Goal: Task Accomplishment & Management: Manage account settings

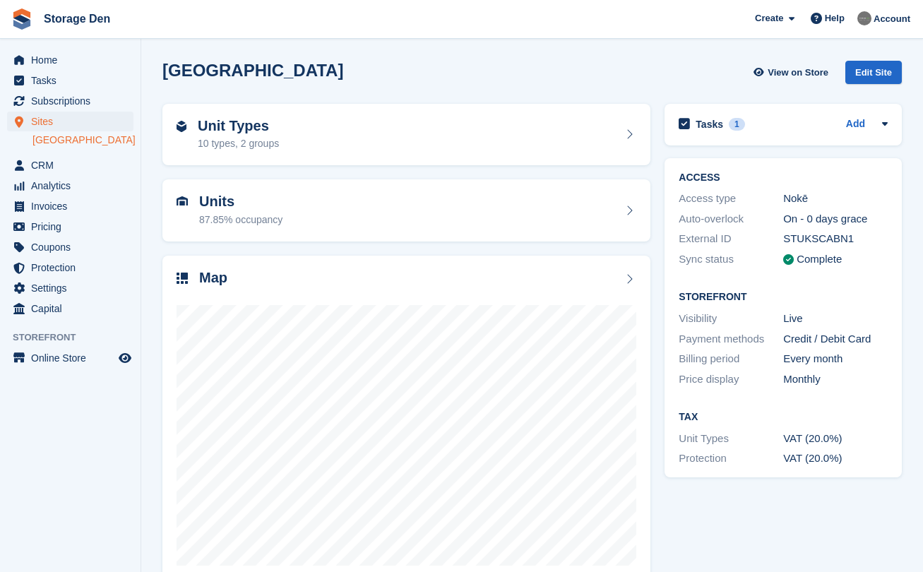
scroll to position [30, 0]
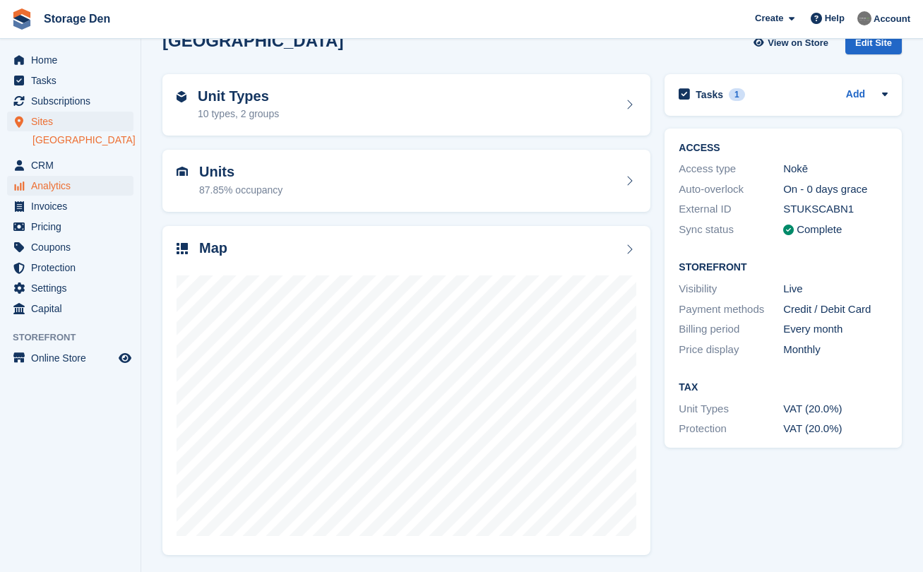
click at [72, 182] on span "Analytics" at bounding box center [73, 186] width 85 height 20
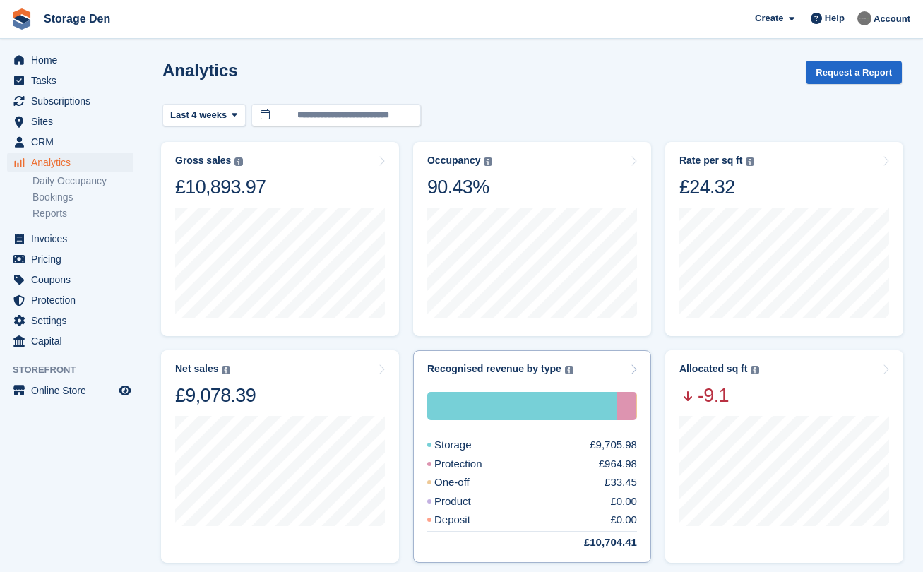
click at [565, 434] on div "Storage £9,705.98 Protection £964.98 One-off £33.45 Product £0.00 Deposit £0.00…" at bounding box center [532, 471] width 210 height 158
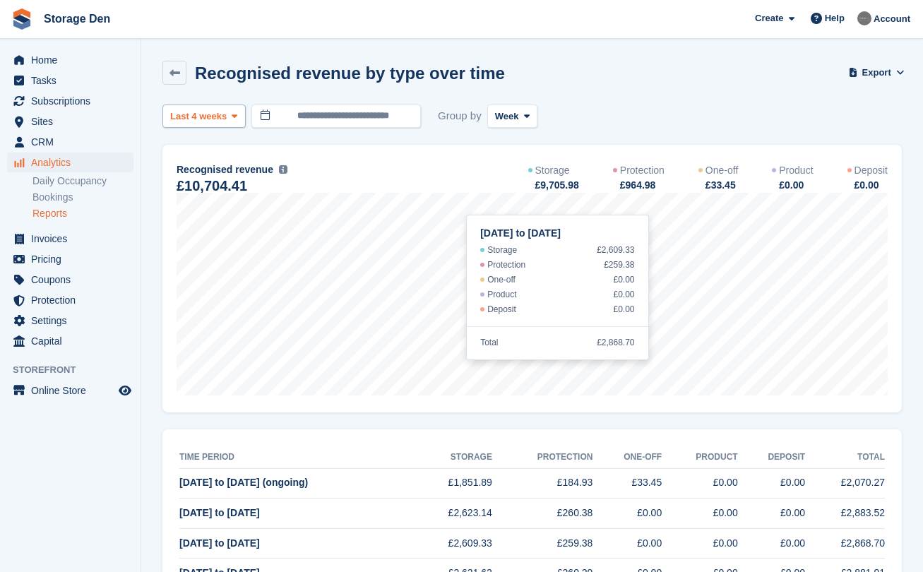
click at [206, 114] on span "Last 4 weeks" at bounding box center [198, 116] width 56 height 14
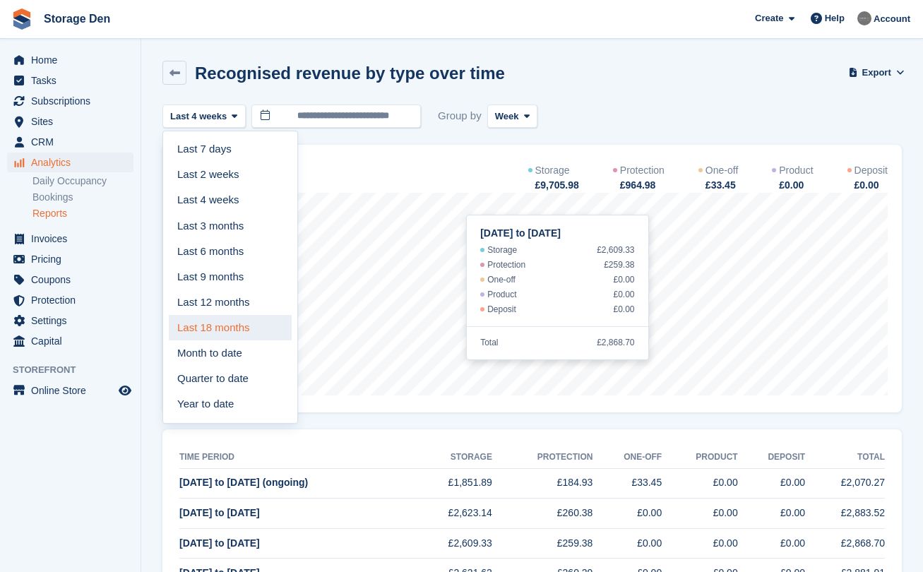
click at [238, 315] on link "Last 18 months" at bounding box center [230, 327] width 123 height 25
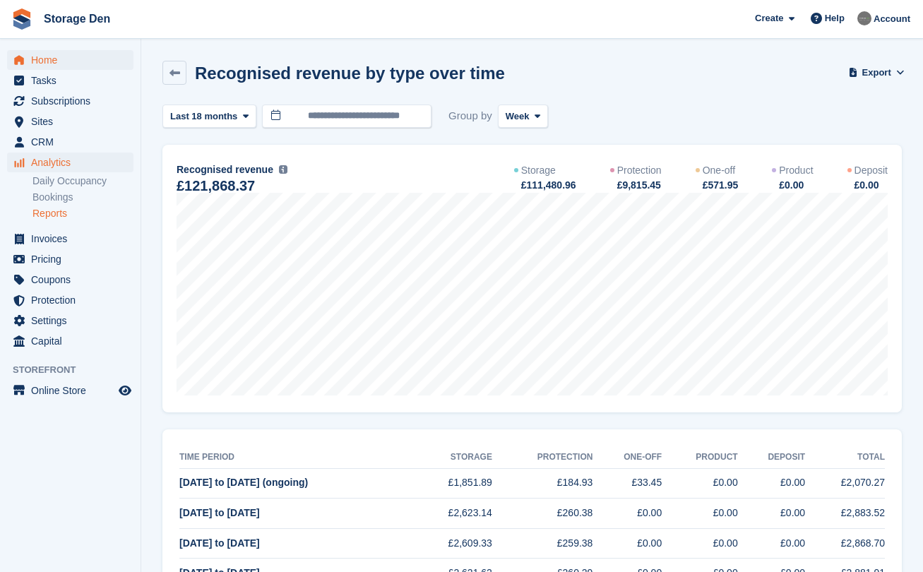
click at [49, 61] on span "Home" at bounding box center [73, 60] width 85 height 20
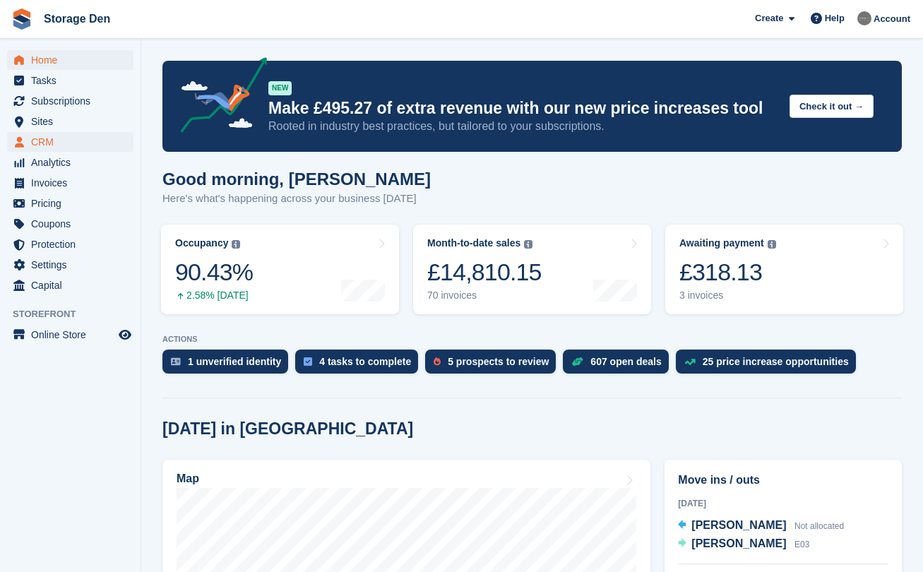
click at [60, 141] on span "CRM" at bounding box center [73, 142] width 85 height 20
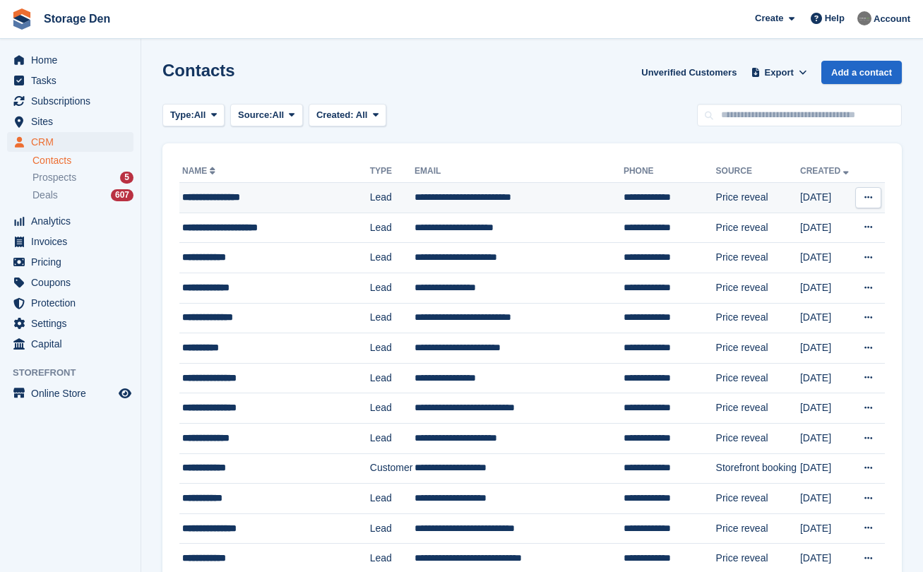
click at [297, 200] on div "**********" at bounding box center [272, 197] width 180 height 15
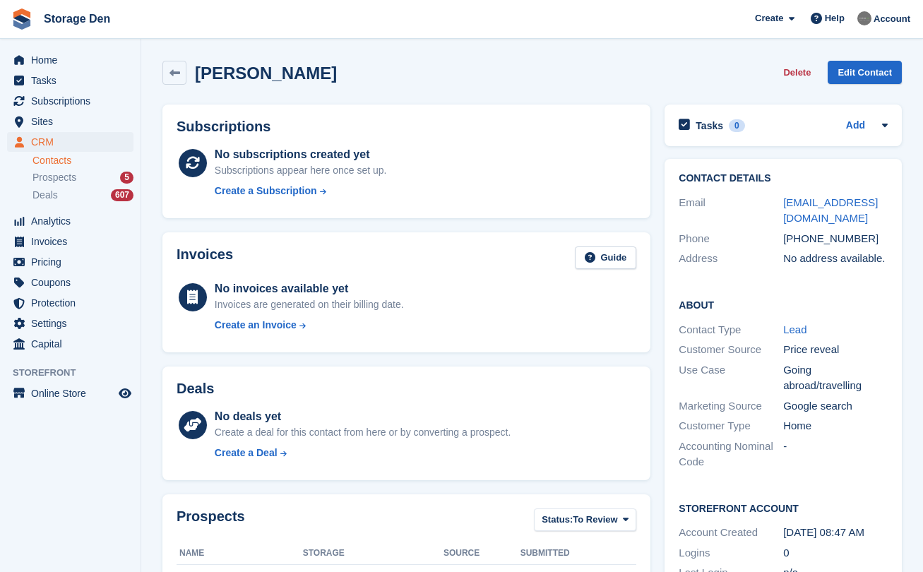
click at [424, 0] on span "Storage Den Create Subscription Invoice Contact Deal Discount Page Help Chat Su…" at bounding box center [461, 19] width 923 height 38
drag, startPoint x: 846, startPoint y: 219, endPoint x: 784, endPoint y: 203, distance: 63.3
click at [784, 203] on div "michaelacarmody@yahoo.co.uk" at bounding box center [835, 211] width 104 height 32
click at [72, 121] on span "Sites" at bounding box center [73, 122] width 85 height 20
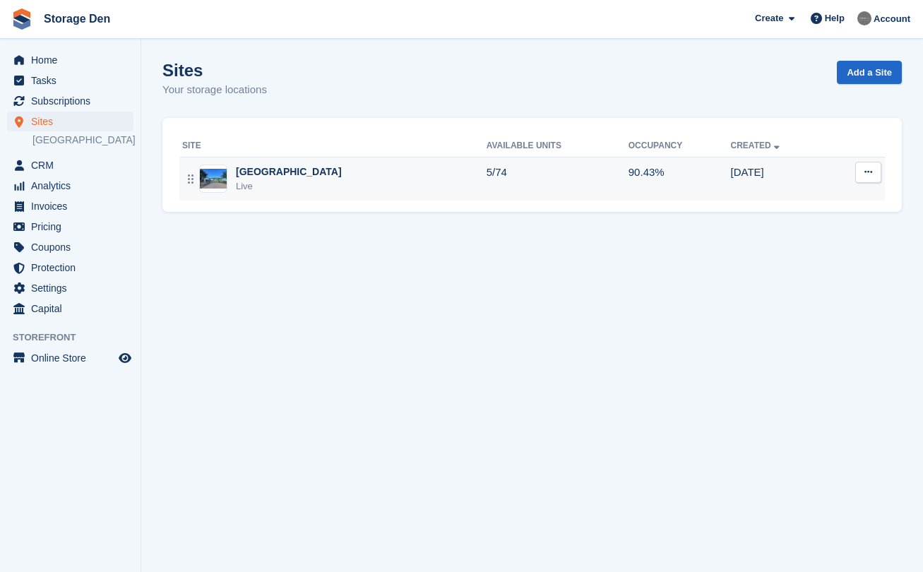
click at [339, 179] on div "Aberdeen Live" at bounding box center [334, 178] width 304 height 29
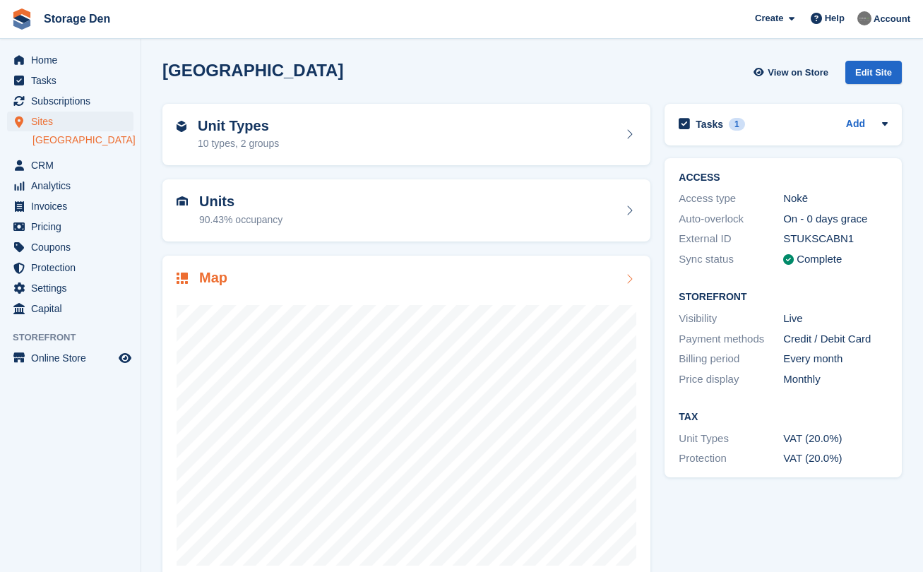
click at [459, 296] on div at bounding box center [406, 429] width 460 height 282
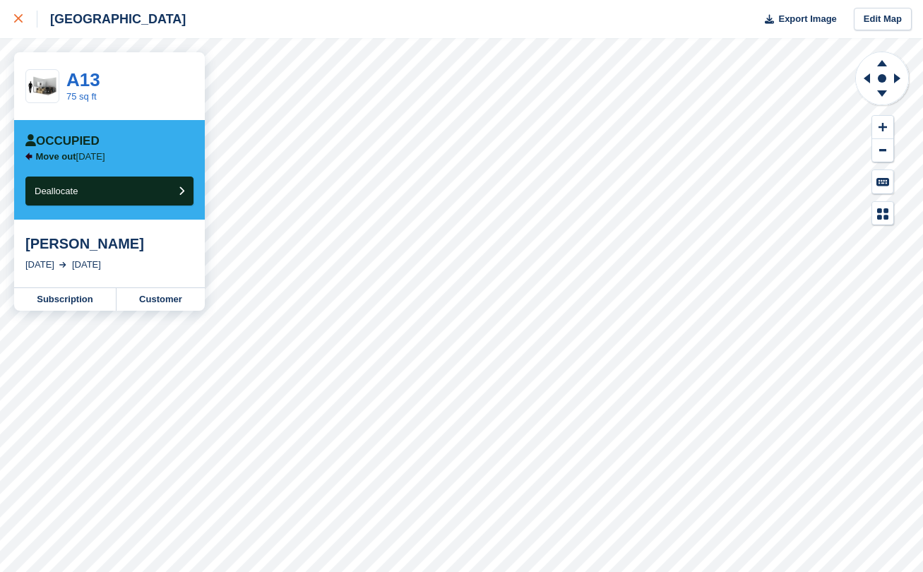
click at [19, 25] on div at bounding box center [25, 19] width 23 height 17
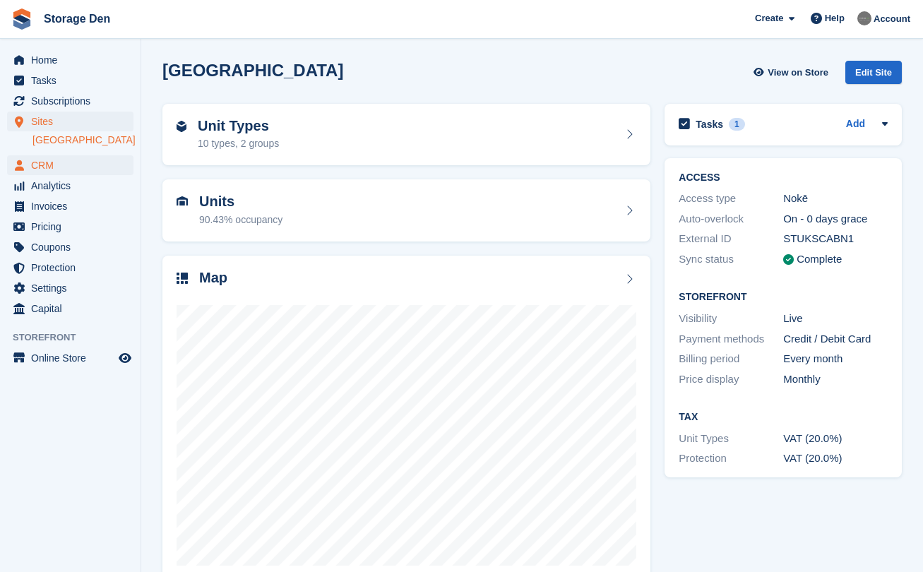
click at [52, 158] on span "CRM" at bounding box center [73, 165] width 85 height 20
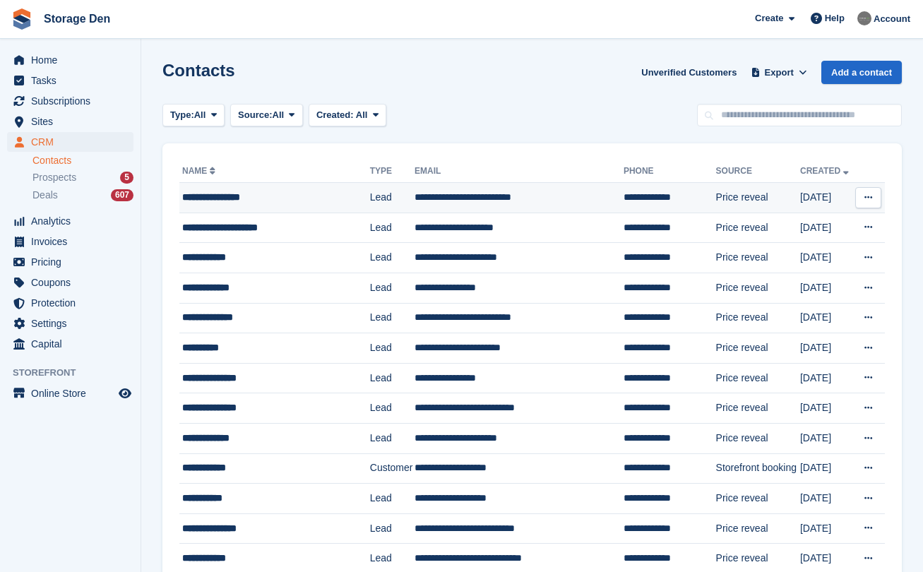
click at [294, 199] on div "**********" at bounding box center [272, 197] width 180 height 15
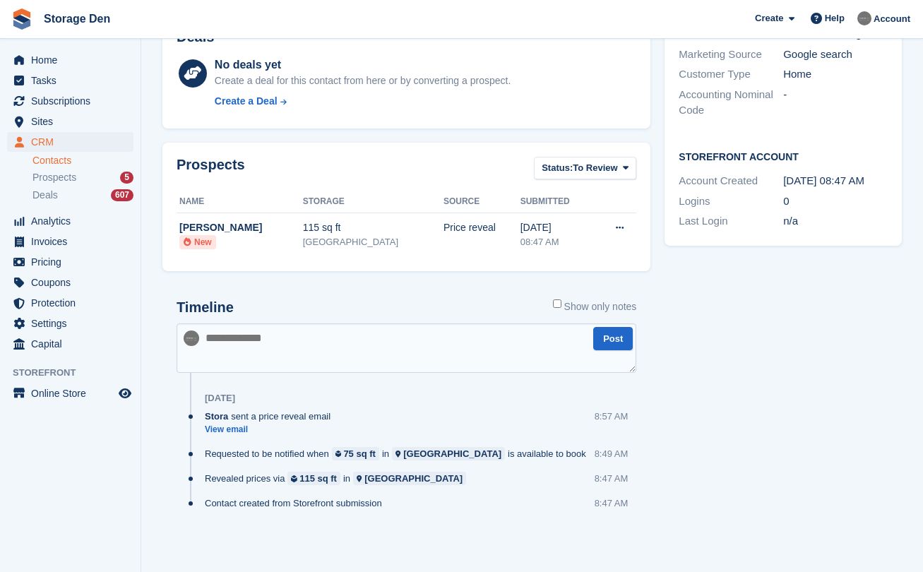
click at [382, 336] on textarea at bounding box center [406, 347] width 460 height 49
type textarea "*******"
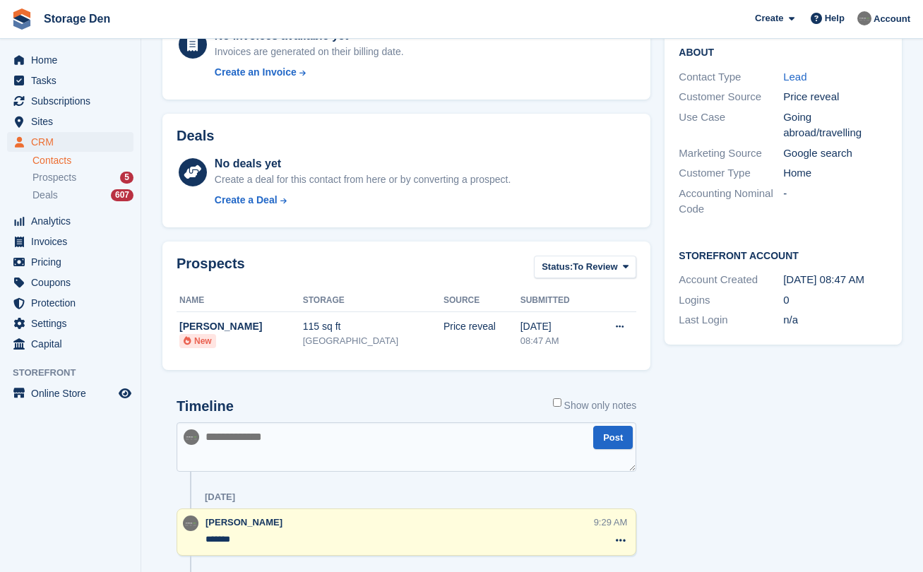
scroll to position [171, 0]
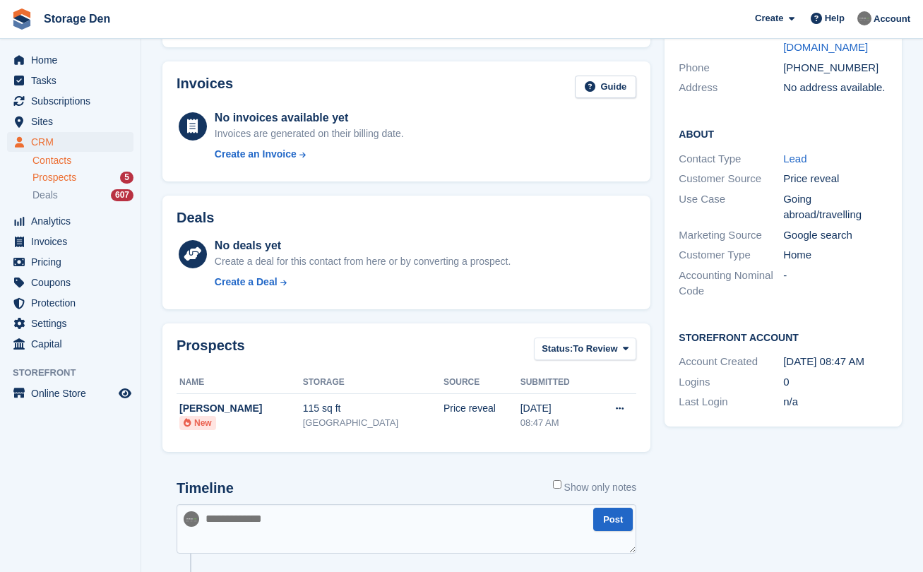
click at [82, 172] on div "Prospects 5" at bounding box center [82, 177] width 101 height 13
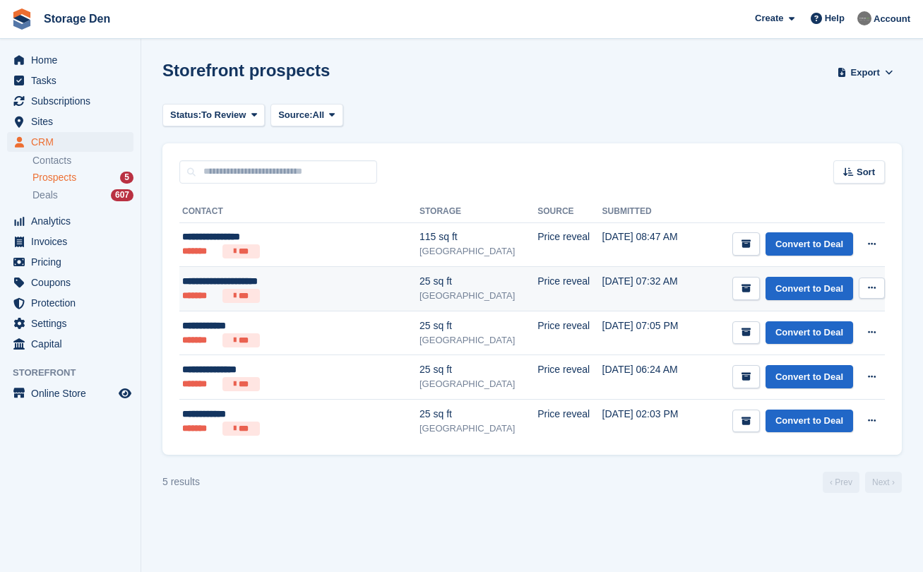
click at [334, 282] on div "**********" at bounding box center [277, 281] width 191 height 15
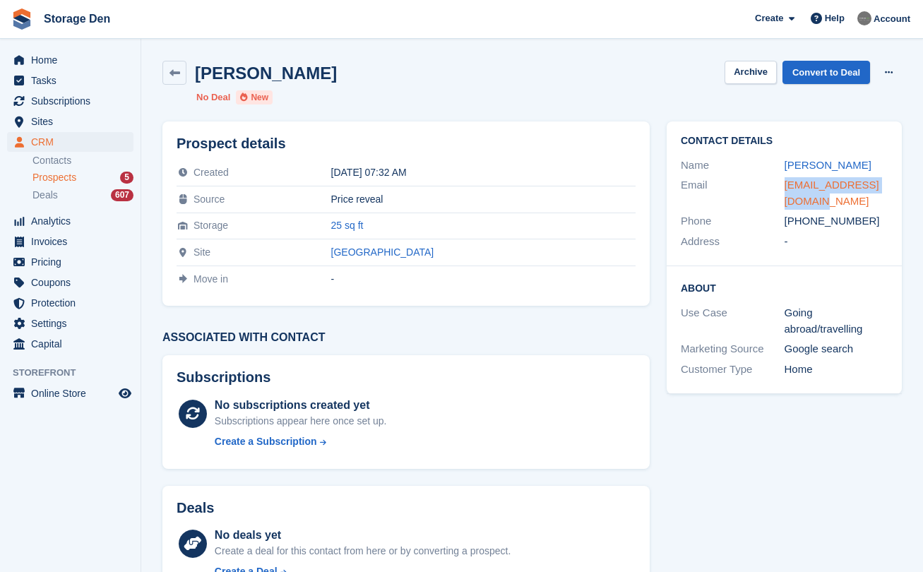
drag, startPoint x: 810, startPoint y: 212, endPoint x: 785, endPoint y: 205, distance: 25.7
click at [785, 205] on div "nandheeeetha@gmail.com" at bounding box center [836, 193] width 104 height 32
click at [71, 119] on span "Sites" at bounding box center [73, 122] width 85 height 20
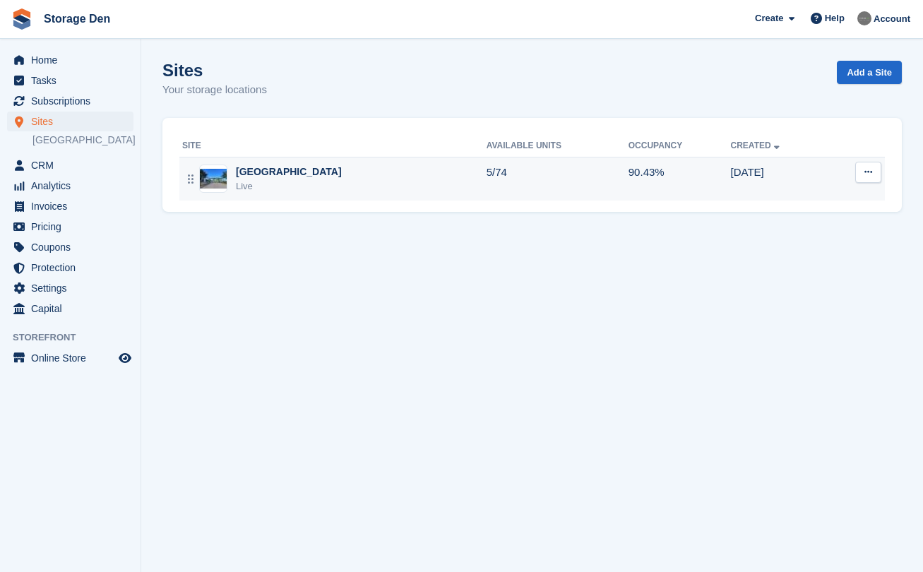
click at [279, 179] on div "Live" at bounding box center [289, 186] width 106 height 14
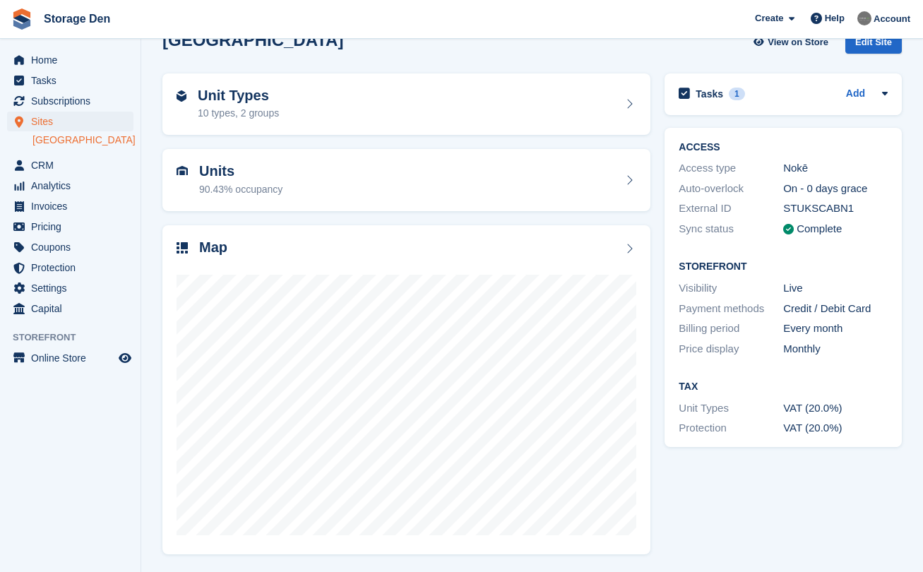
scroll to position [30, 0]
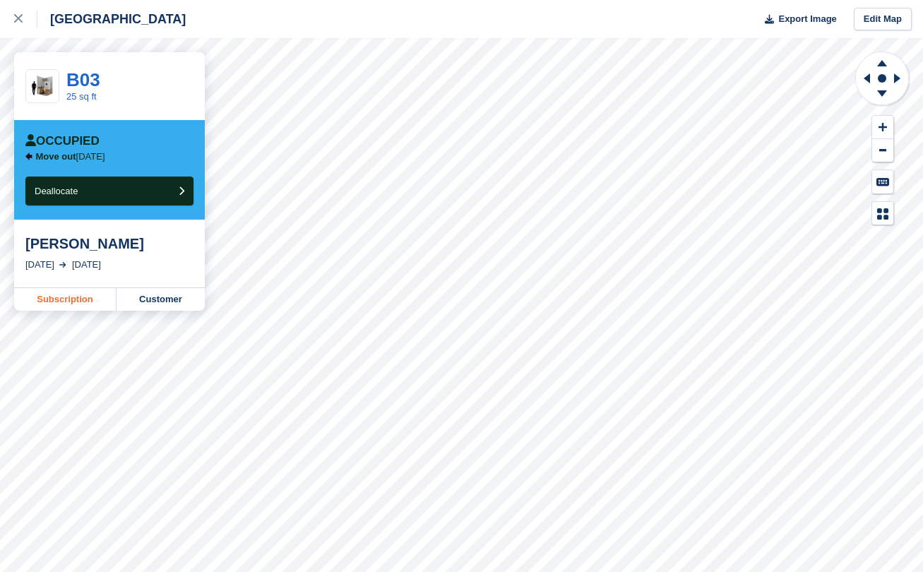
click at [66, 299] on link "Subscription" at bounding box center [65, 299] width 102 height 23
click at [11, 20] on link at bounding box center [18, 19] width 37 height 38
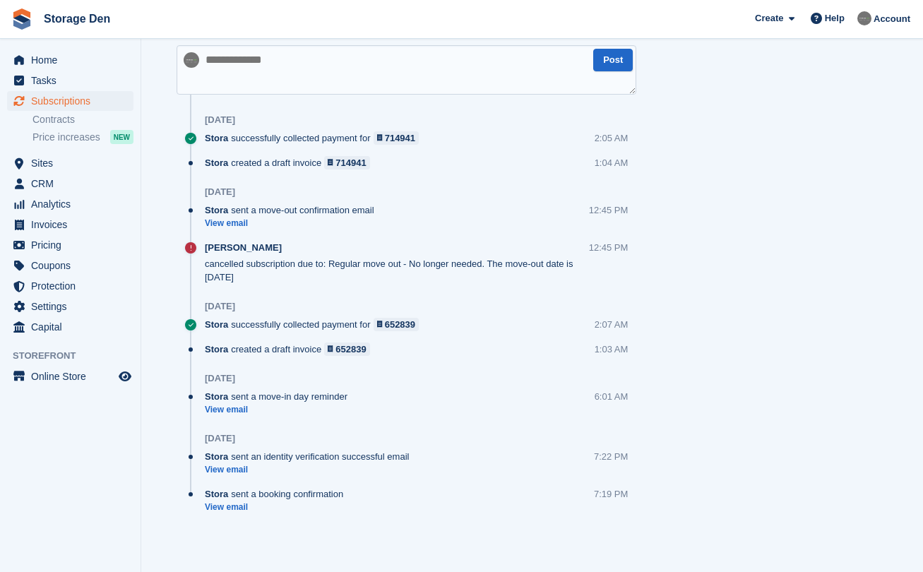
scroll to position [599, 0]
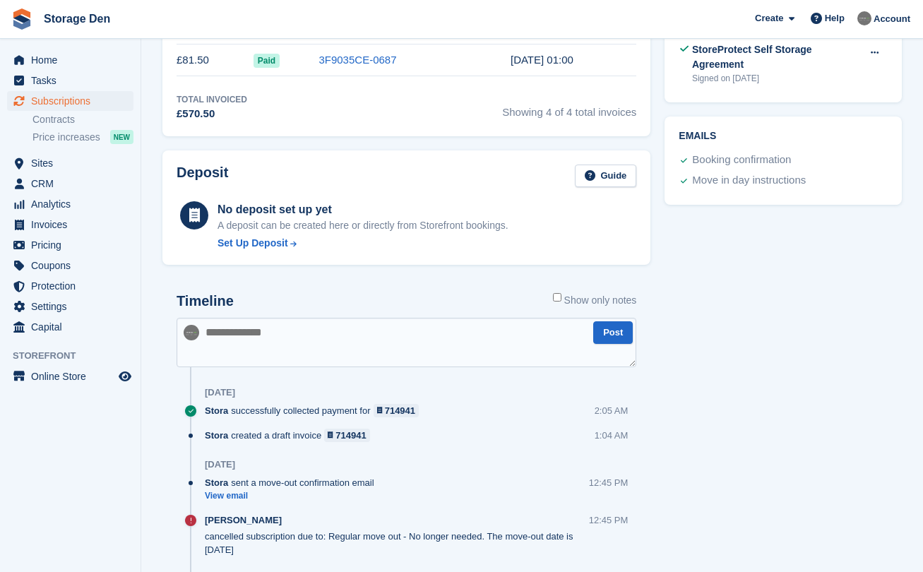
click at [353, 348] on textarea at bounding box center [406, 342] width 460 height 49
type textarea "**********"
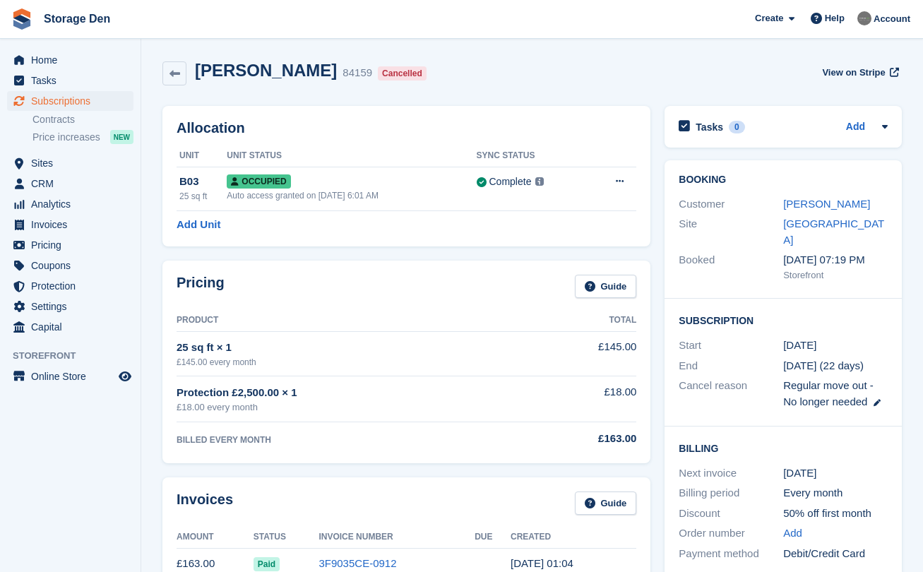
scroll to position [0, 0]
click at [52, 52] on span "Home" at bounding box center [73, 60] width 85 height 20
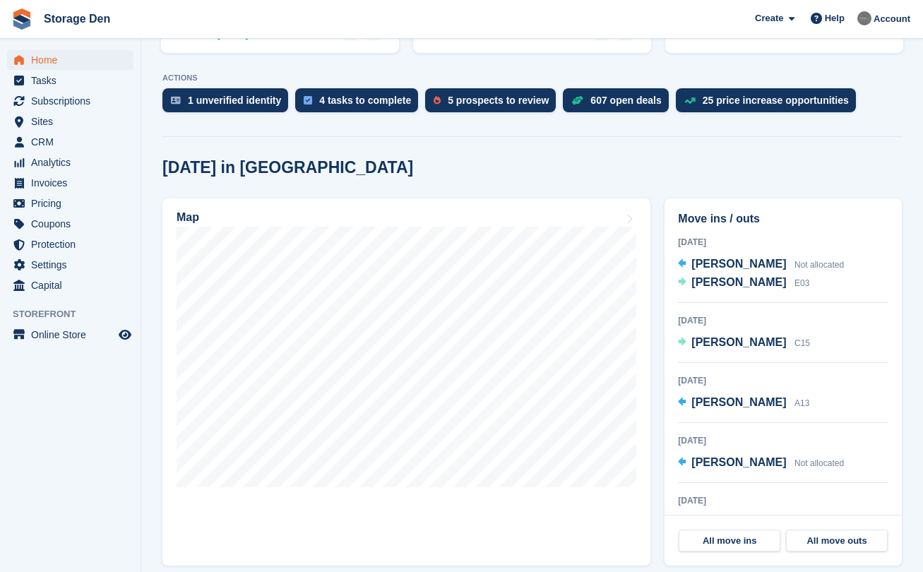
scroll to position [277, 0]
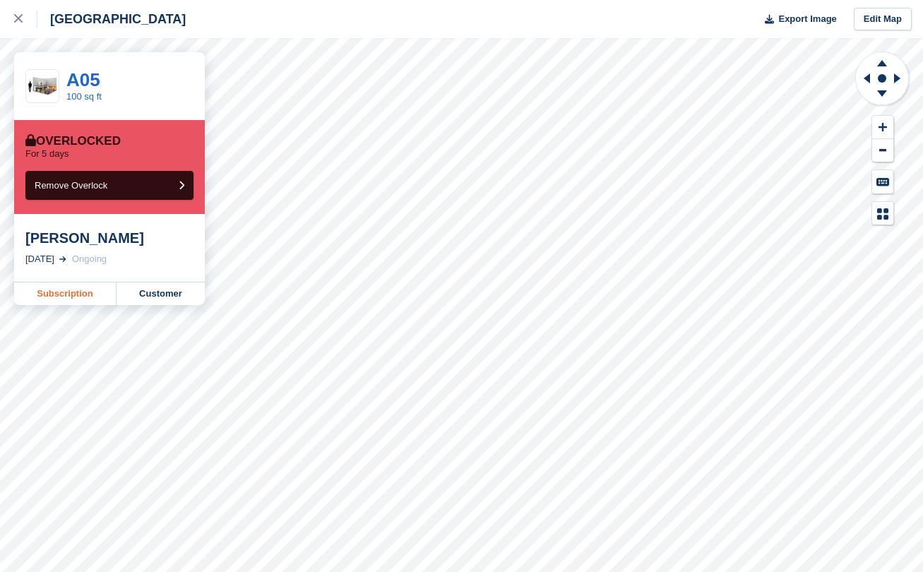
click at [76, 291] on link "Subscription" at bounding box center [65, 293] width 102 height 23
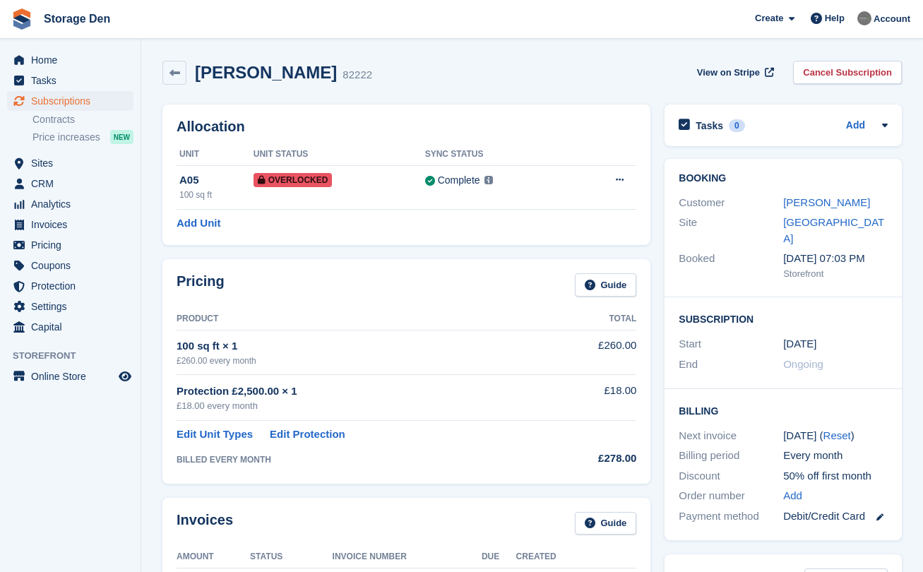
scroll to position [457, 0]
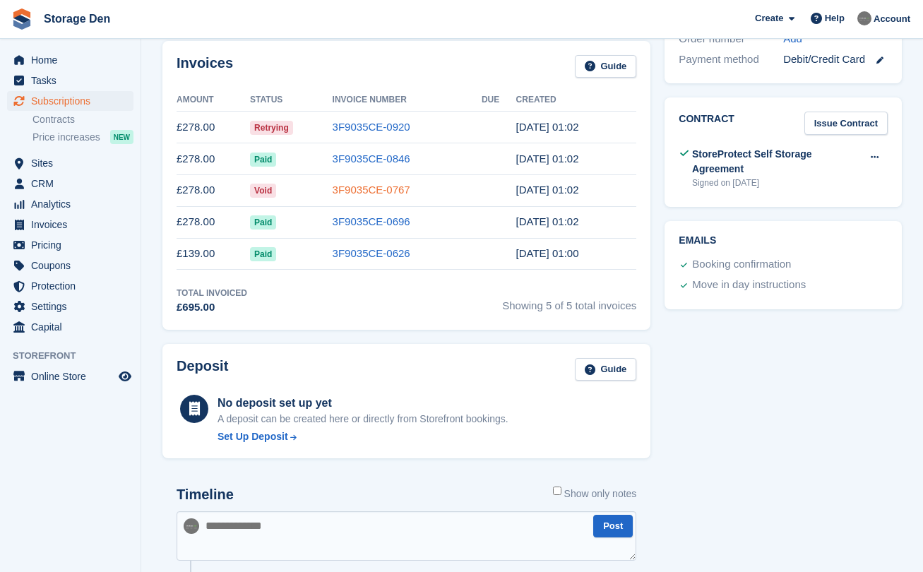
click at [367, 191] on link "3F9035CE-0767" at bounding box center [371, 190] width 78 height 12
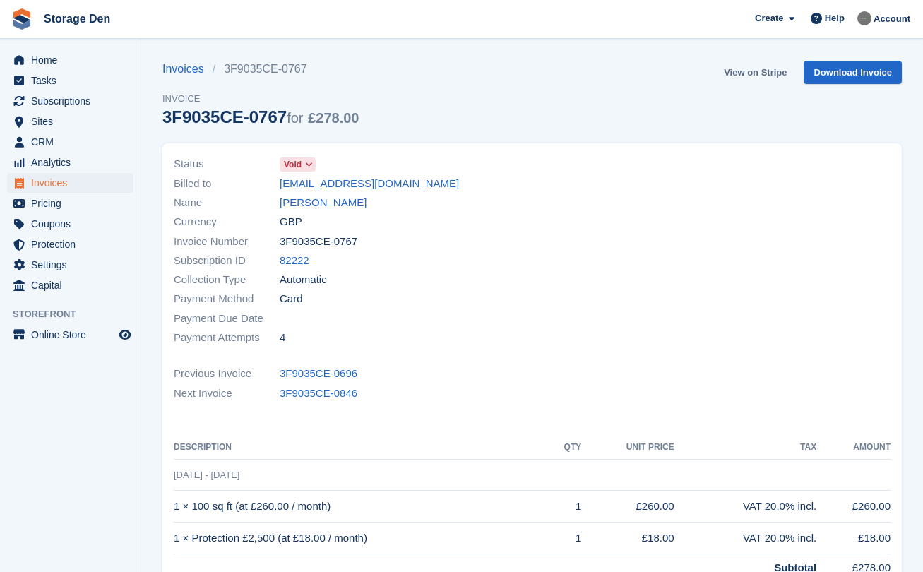
click at [741, 71] on link "View on Stripe" at bounding box center [755, 72] width 74 height 23
click at [322, 197] on link "Wendy Crichton" at bounding box center [323, 203] width 87 height 16
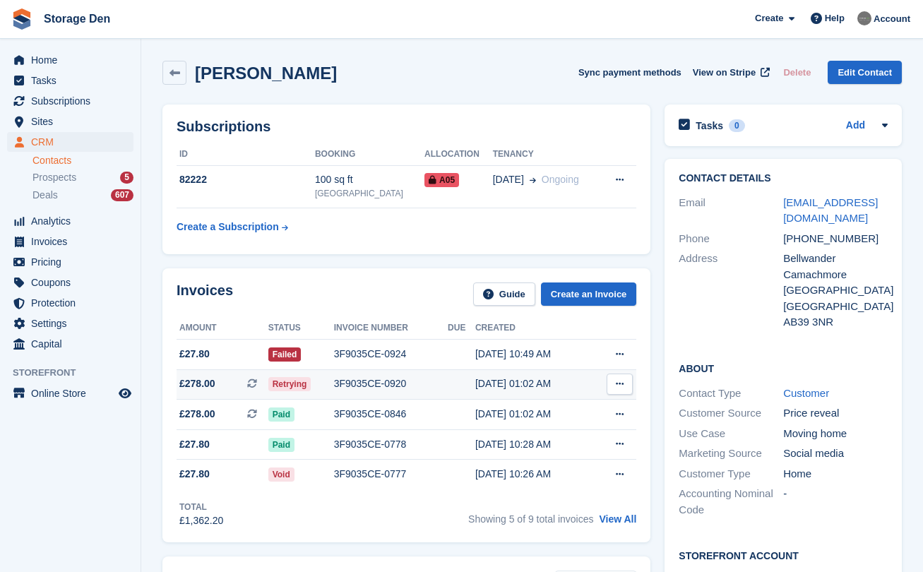
click at [236, 385] on span "£278.00 This is a recurring subscription invoice." at bounding box center [222, 383] width 92 height 15
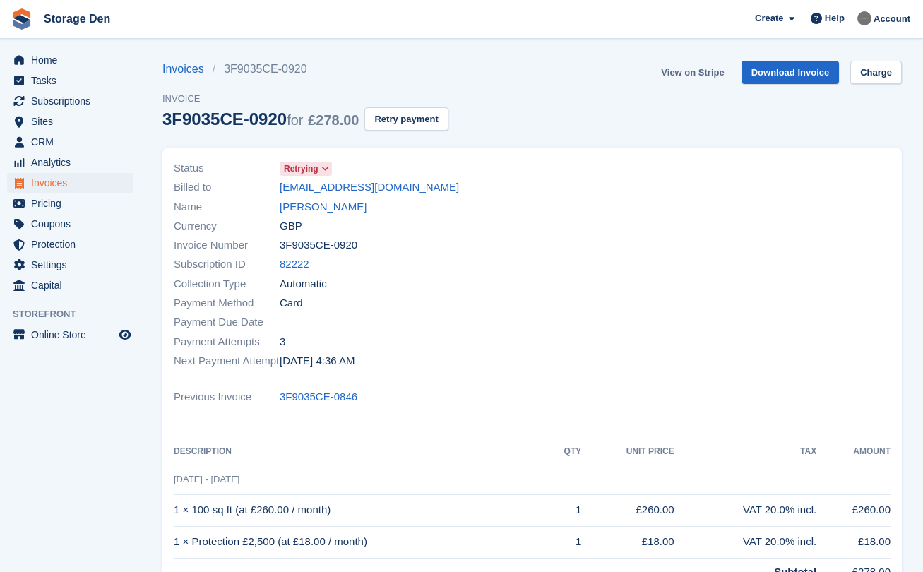
click at [690, 74] on link "View on Stripe" at bounding box center [692, 72] width 74 height 23
click at [50, 141] on span "CRM" at bounding box center [73, 142] width 85 height 20
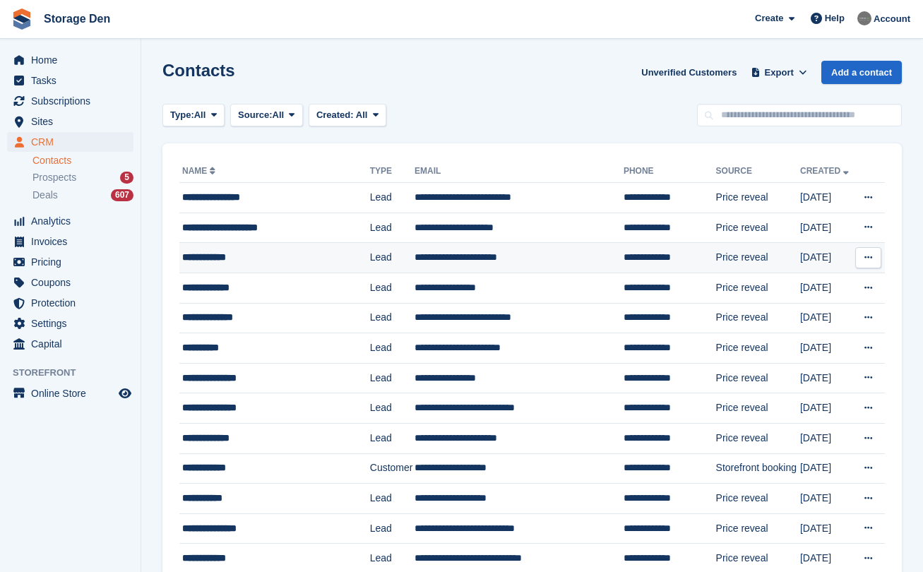
click at [270, 256] on div "**********" at bounding box center [272, 257] width 180 height 15
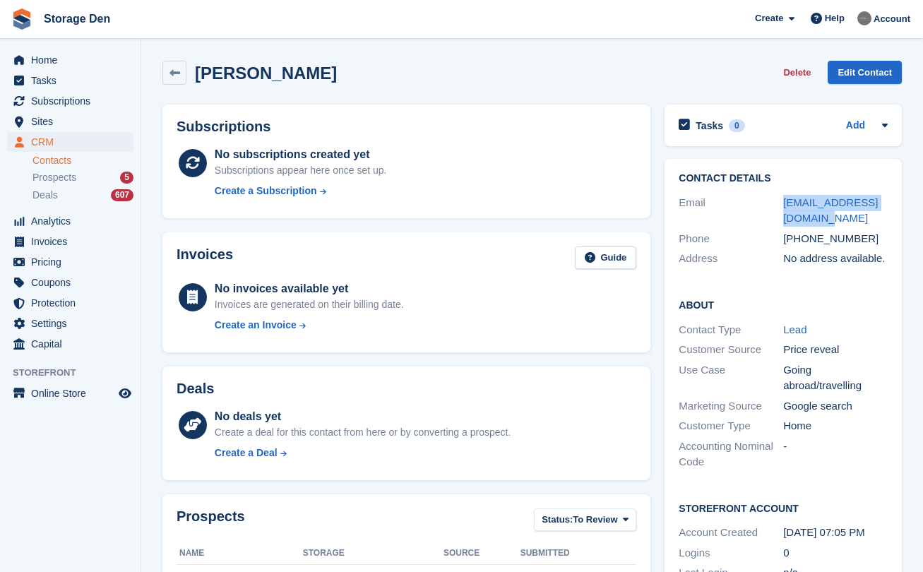
drag, startPoint x: 812, startPoint y: 212, endPoint x: 782, endPoint y: 203, distance: 31.5
click at [782, 203] on div "Email [EMAIL_ADDRESS][DOMAIN_NAME]" at bounding box center [782, 211] width 209 height 36
click at [59, 258] on span "Pricing" at bounding box center [73, 262] width 85 height 20
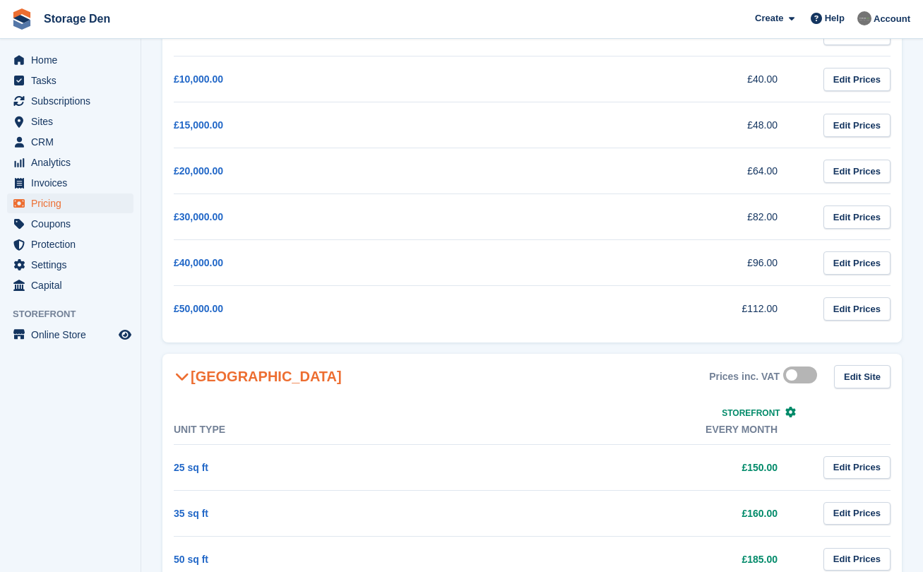
scroll to position [326, 0]
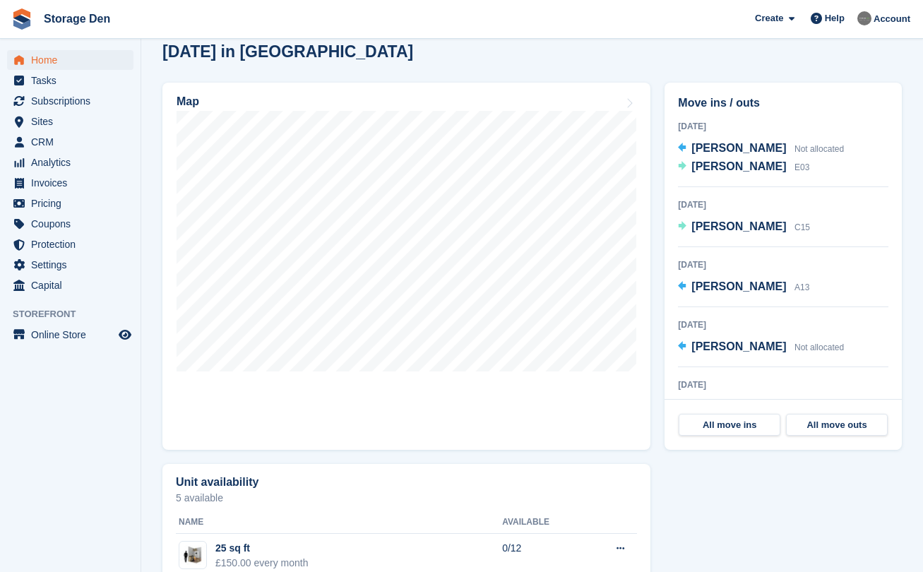
scroll to position [364, 0]
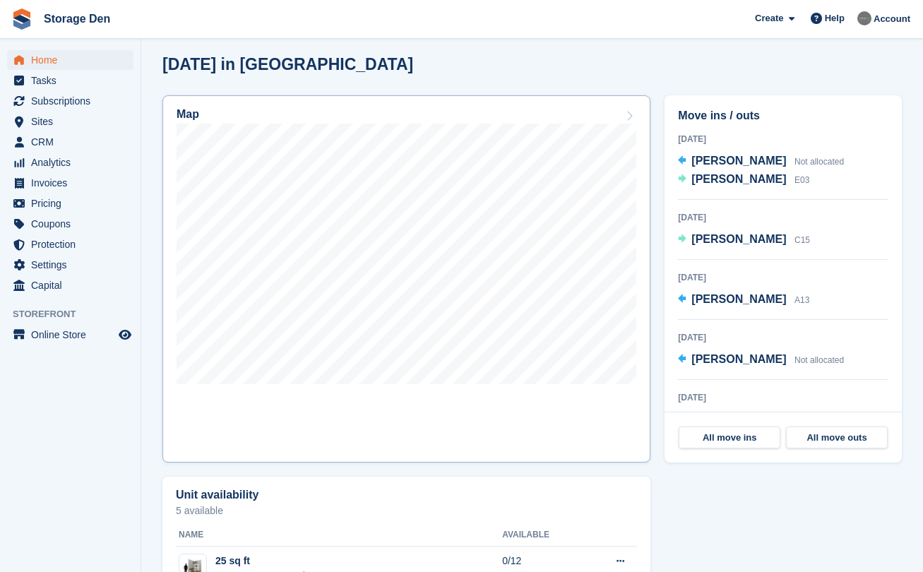
click at [313, 416] on link "Map" at bounding box center [406, 278] width 488 height 367
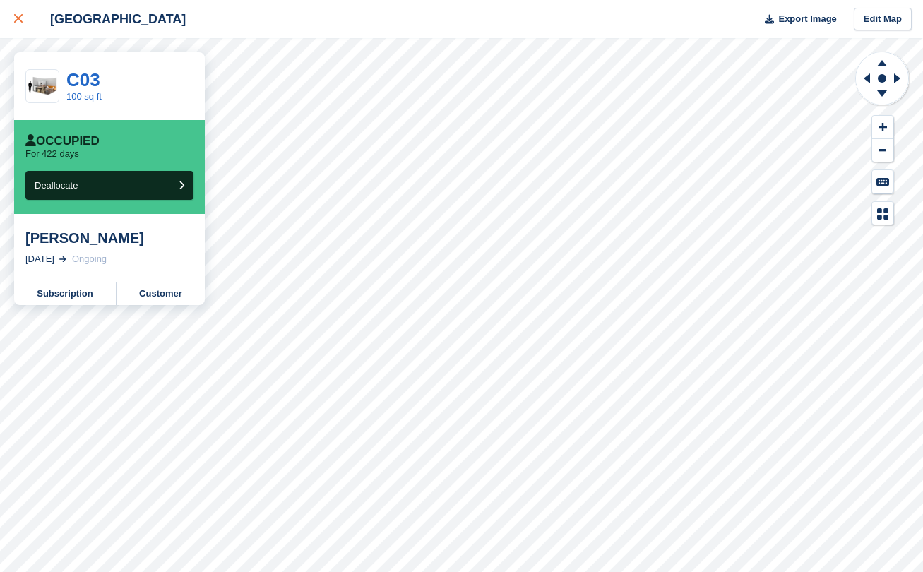
click at [17, 25] on div at bounding box center [25, 19] width 23 height 17
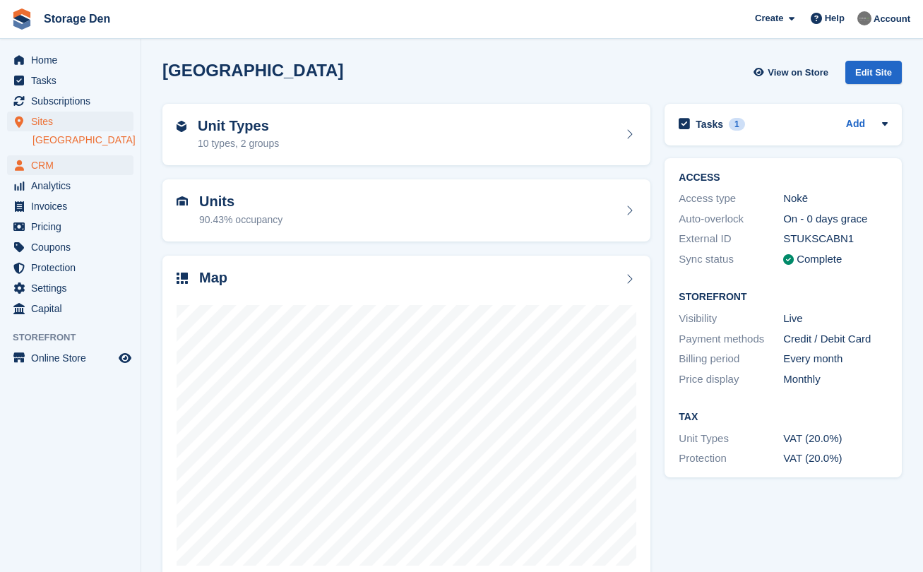
click at [74, 162] on span "CRM" at bounding box center [73, 165] width 85 height 20
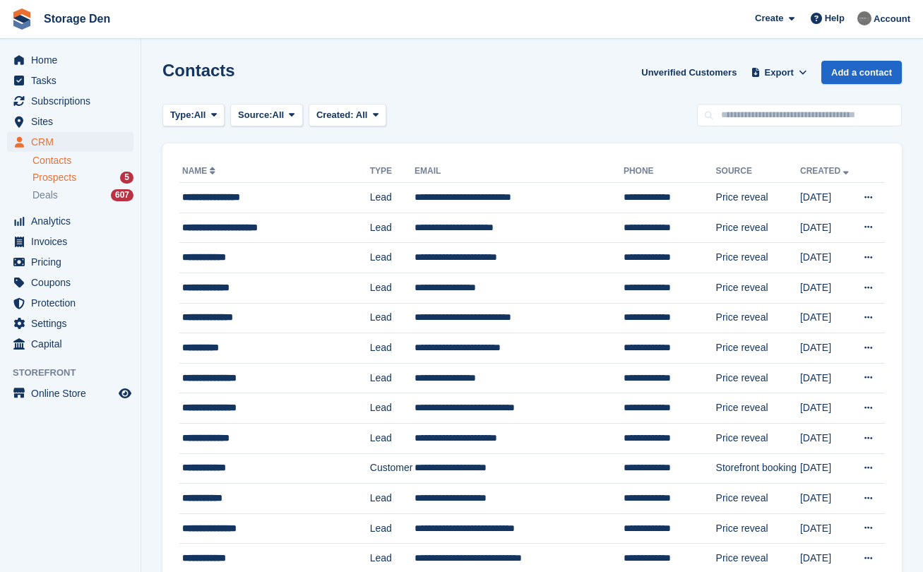
click at [65, 172] on span "Prospects" at bounding box center [54, 177] width 44 height 13
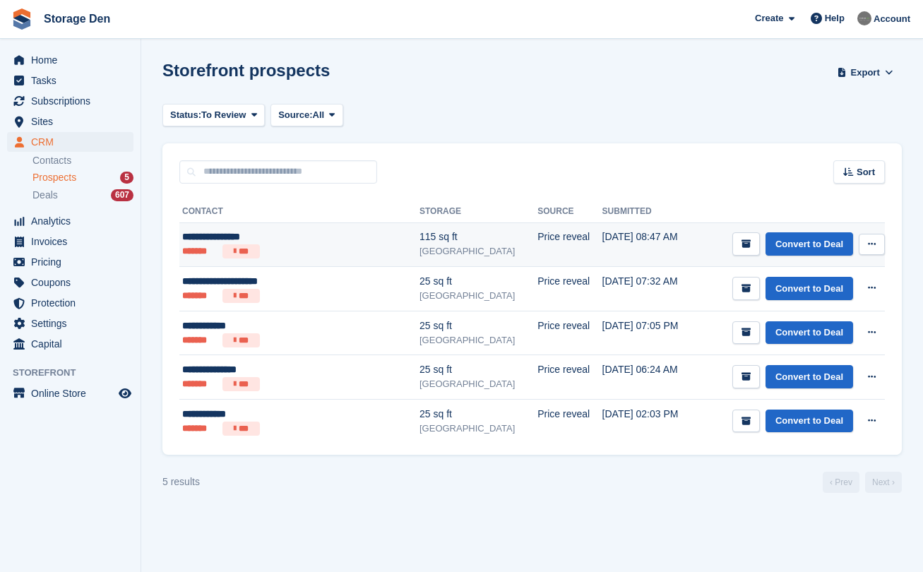
click at [316, 241] on div "**********" at bounding box center [277, 236] width 191 height 15
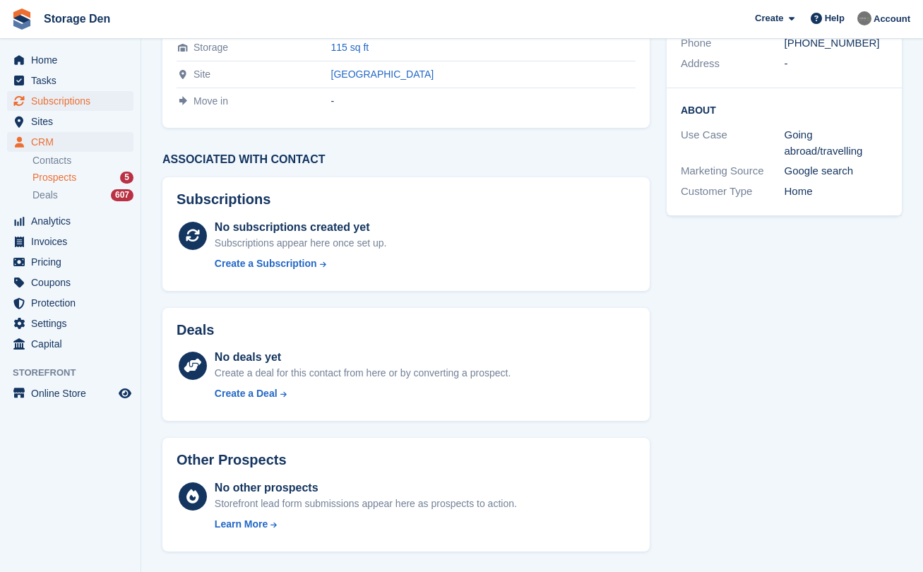
scroll to position [177, 0]
click at [62, 59] on span "Home" at bounding box center [73, 60] width 85 height 20
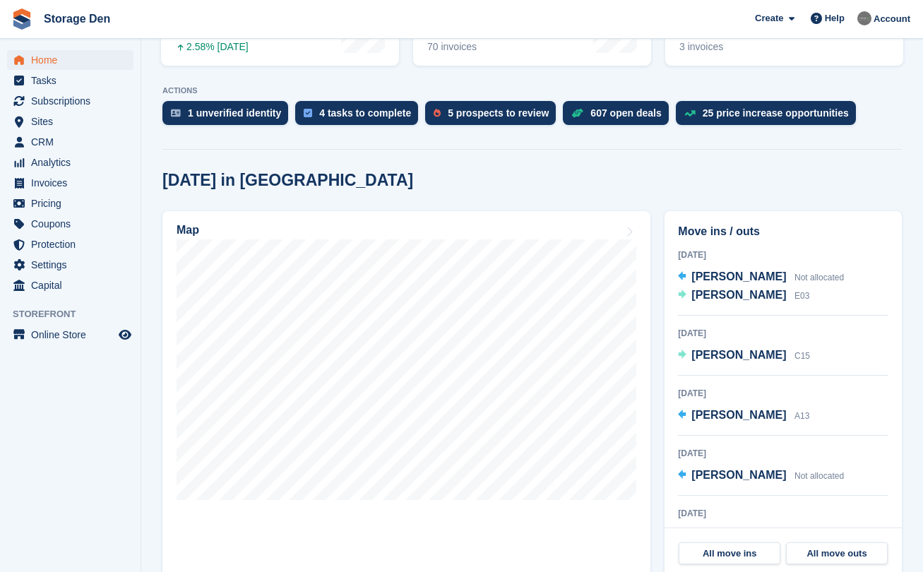
scroll to position [247, 0]
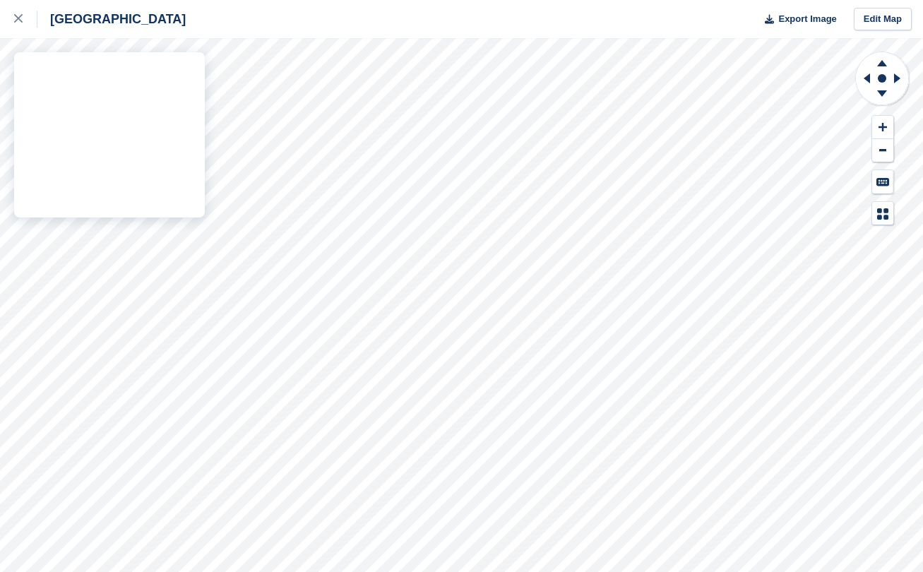
click at [198, 227] on div "Aberdeen Export Image Edit Map" at bounding box center [461, 286] width 923 height 572
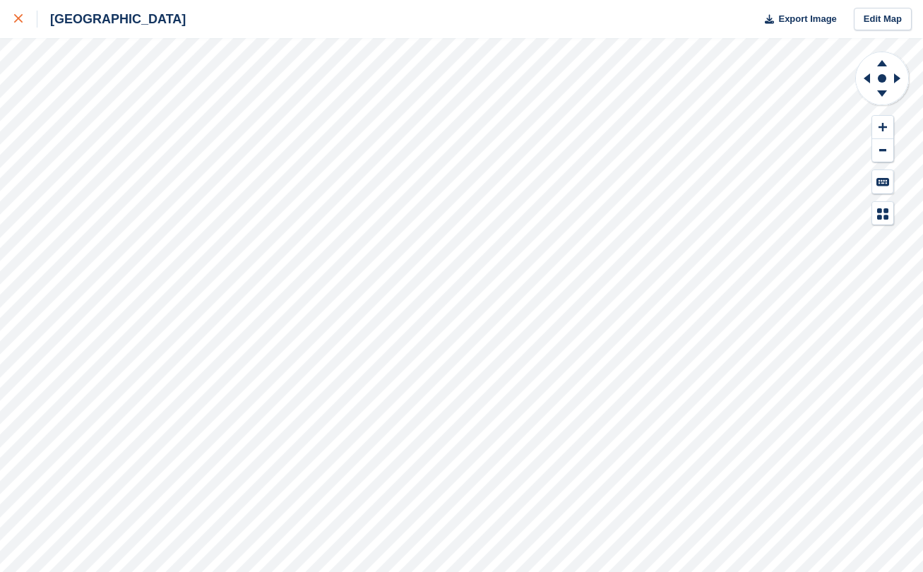
click at [30, 20] on div at bounding box center [25, 19] width 23 height 17
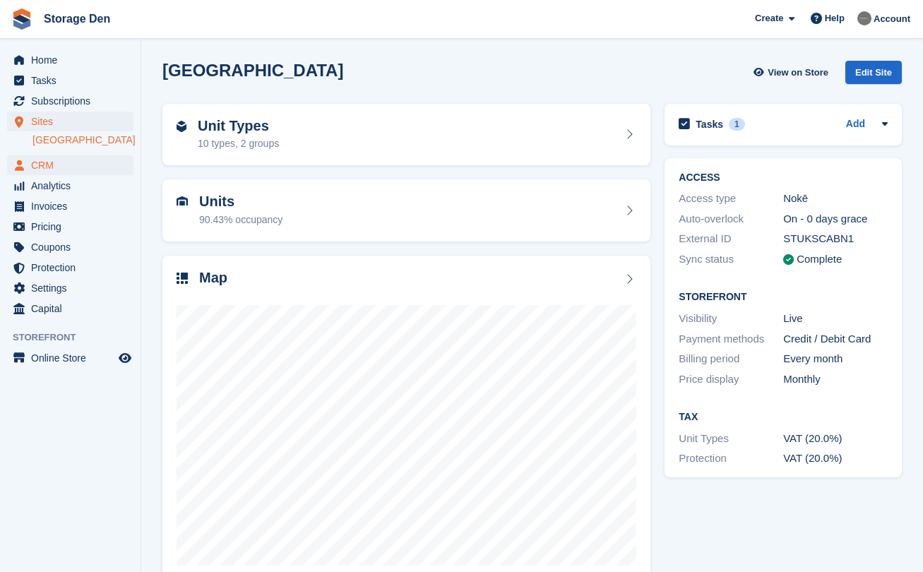
click at [102, 169] on span "CRM" at bounding box center [73, 165] width 85 height 20
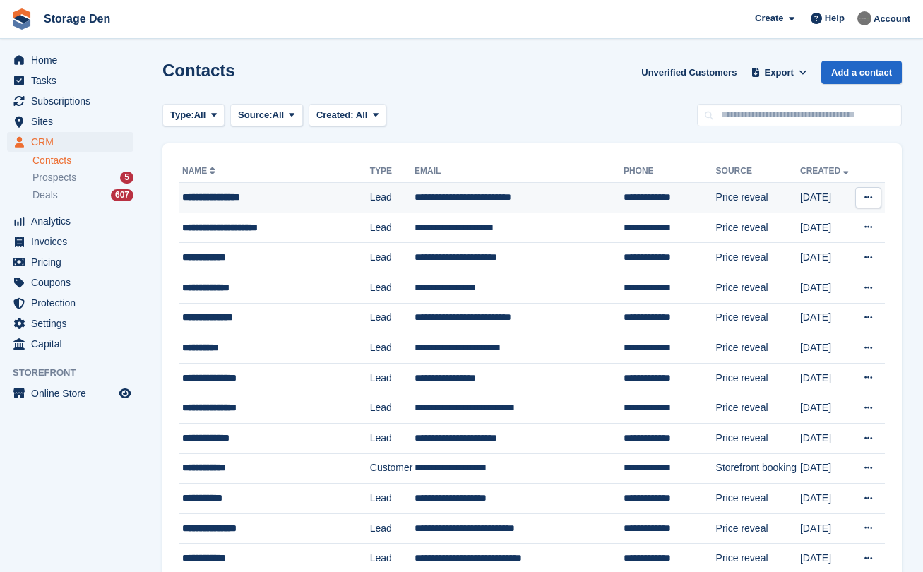
click at [305, 193] on div "**********" at bounding box center [272, 197] width 180 height 15
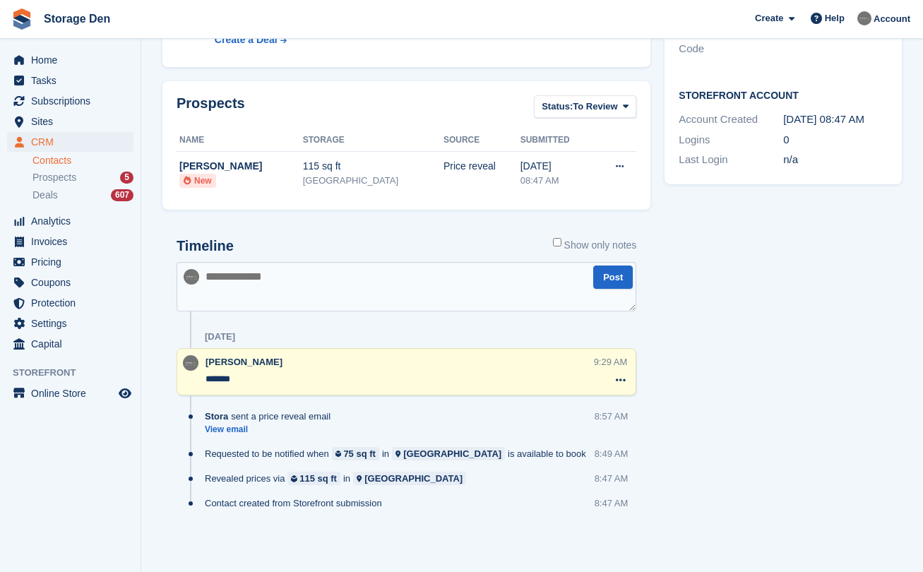
scroll to position [412, 0]
click at [390, 293] on textarea at bounding box center [406, 287] width 460 height 49
type textarea "**********"
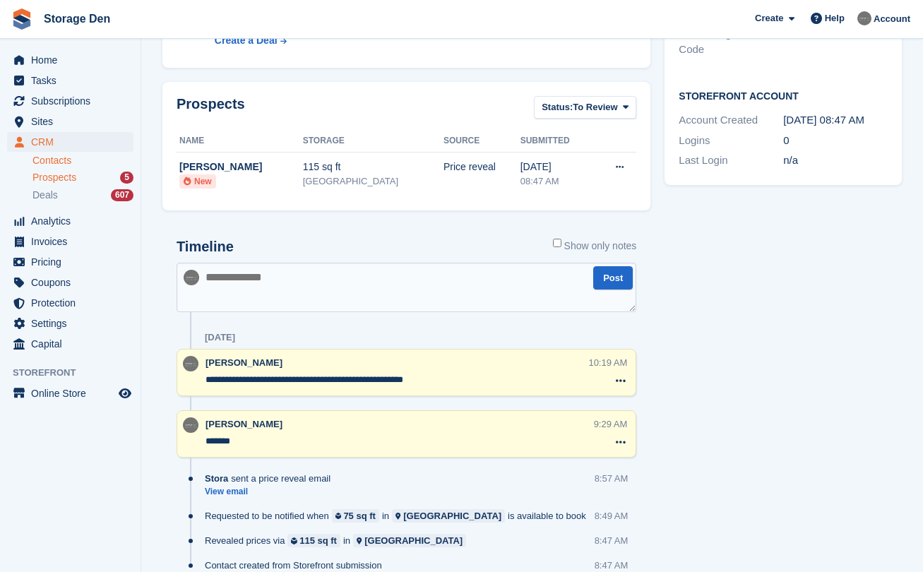
click at [40, 176] on span "Prospects" at bounding box center [54, 177] width 44 height 13
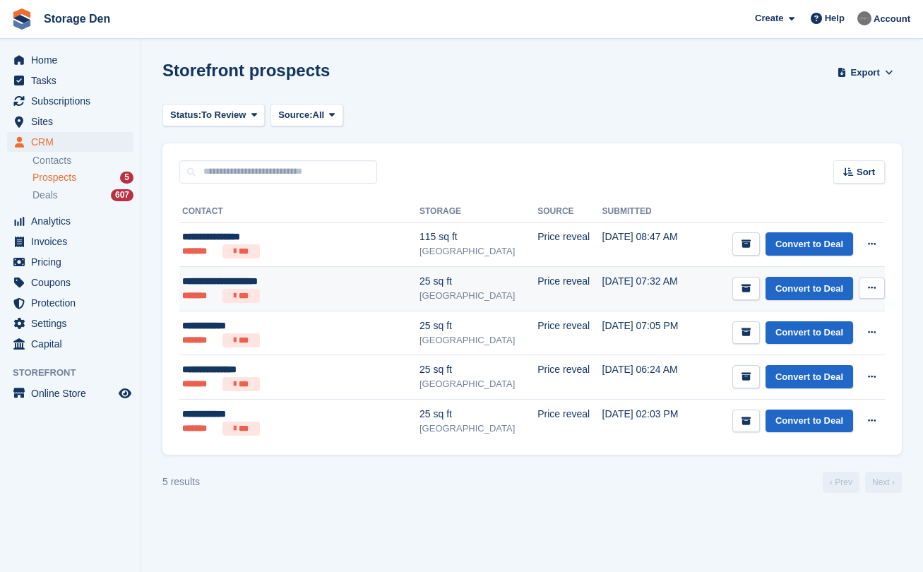
click at [323, 289] on ul "******* ***" at bounding box center [277, 296] width 191 height 14
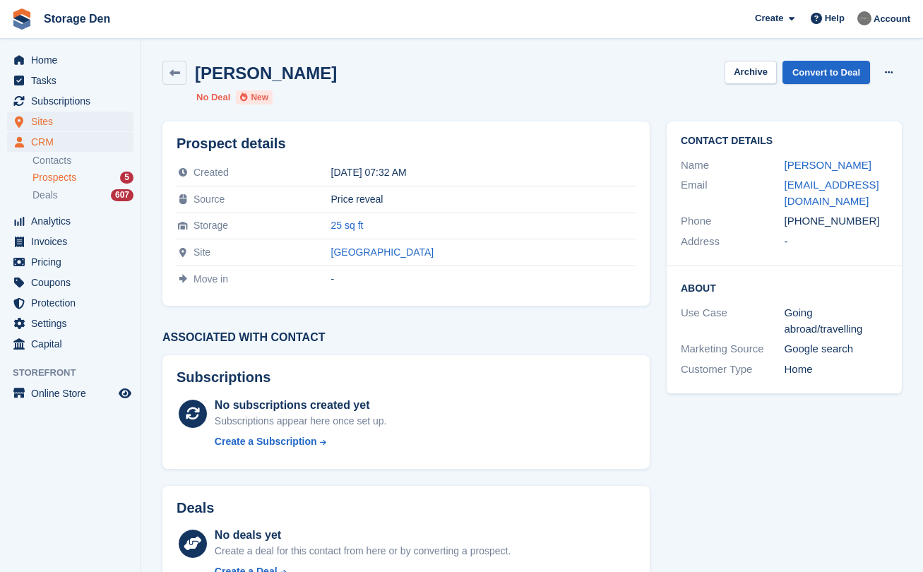
click at [83, 127] on span "Sites" at bounding box center [73, 122] width 85 height 20
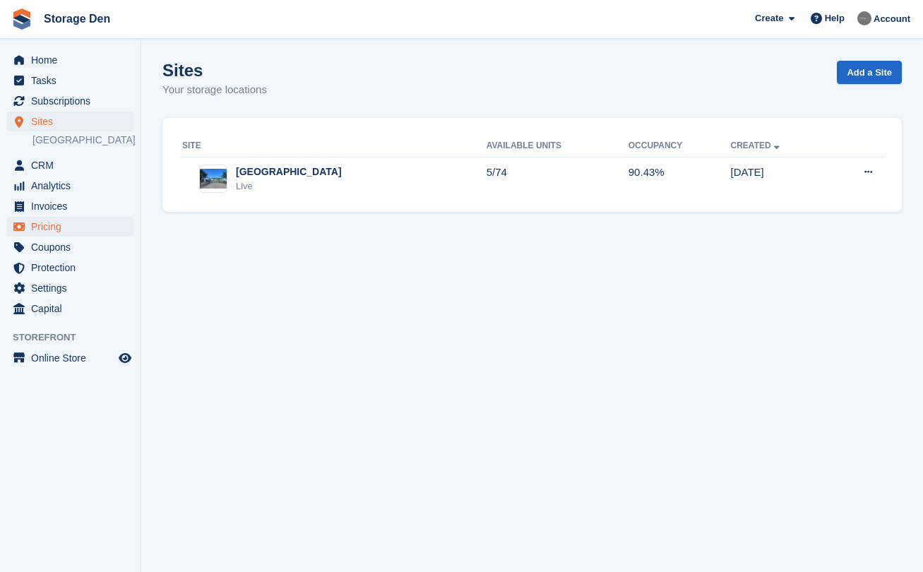
click at [52, 225] on span "Pricing" at bounding box center [73, 227] width 85 height 20
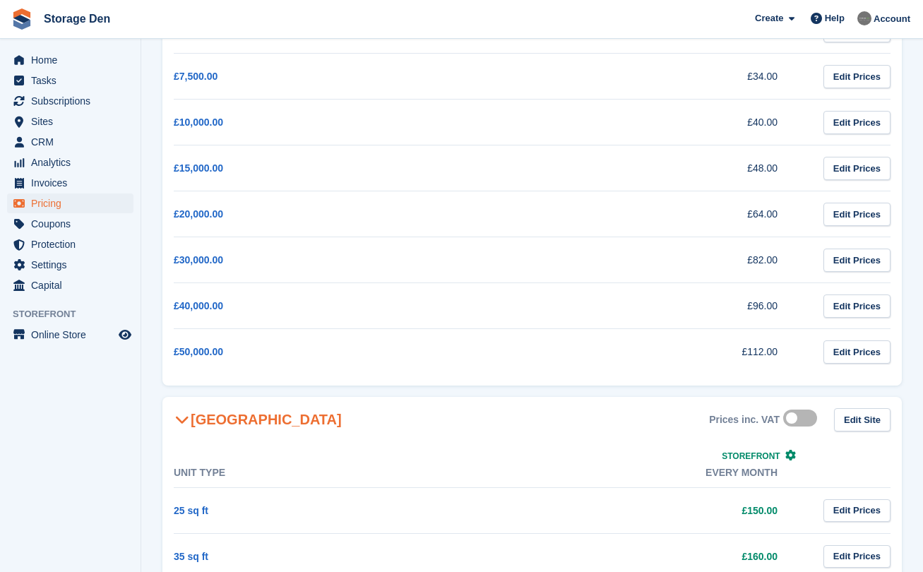
scroll to position [546, 0]
